Goal: Entertainment & Leisure: Consume media (video, audio)

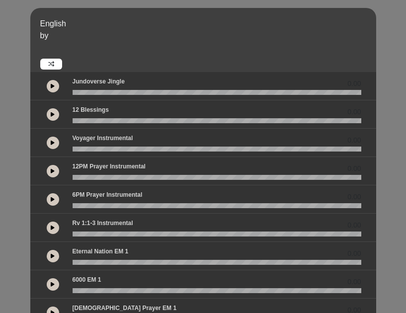
click at [50, 140] on button at bounding box center [53, 143] width 12 height 12
click at [54, 140] on button at bounding box center [53, 143] width 12 height 12
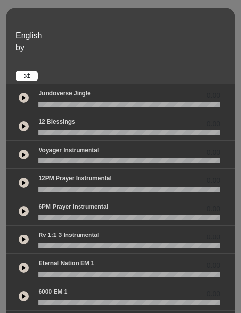
click at [22, 152] on button at bounding box center [24, 155] width 10 height 10
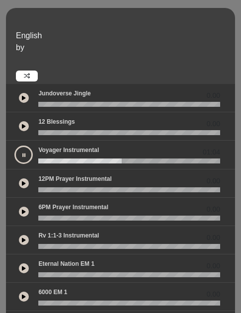
click at [25, 156] on icon at bounding box center [23, 155] width 3 height 5
